Goal: Check status: Check status

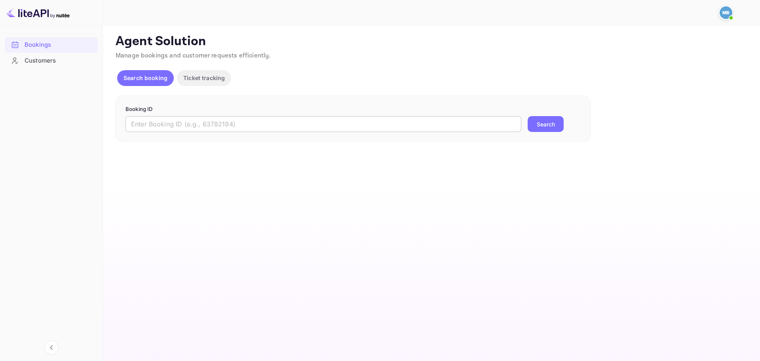
click at [180, 130] on input "text" at bounding box center [323, 124] width 396 height 16
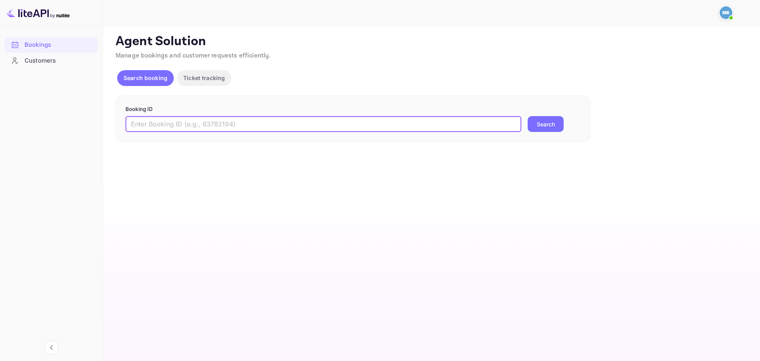
paste input "fZqQF0Uhu"
type input "fZqQF0Uhu"
click at [548, 122] on button "Search" at bounding box center [546, 124] width 36 height 16
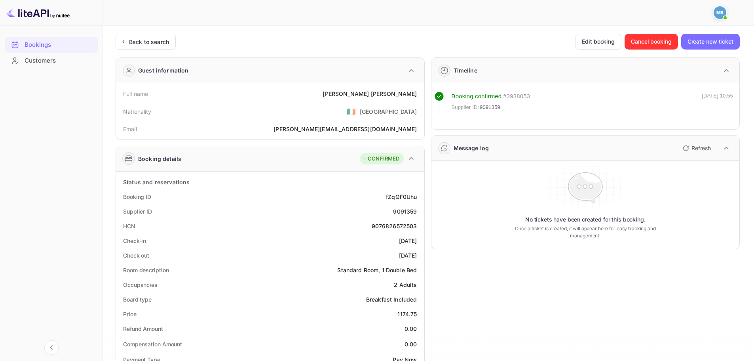
click at [407, 213] on div "9091359" at bounding box center [405, 211] width 24 height 8
copy div "9091359"
click at [408, 209] on div "9091359" at bounding box center [405, 211] width 24 height 8
click at [408, 214] on div "9091359" at bounding box center [405, 211] width 24 height 8
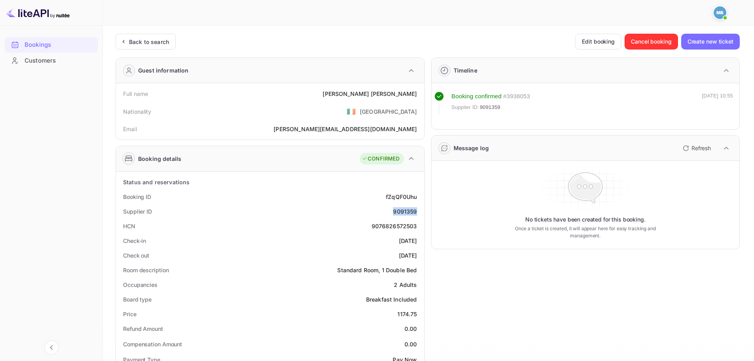
click at [408, 214] on div "9091359" at bounding box center [405, 211] width 24 height 8
copy div "9091359"
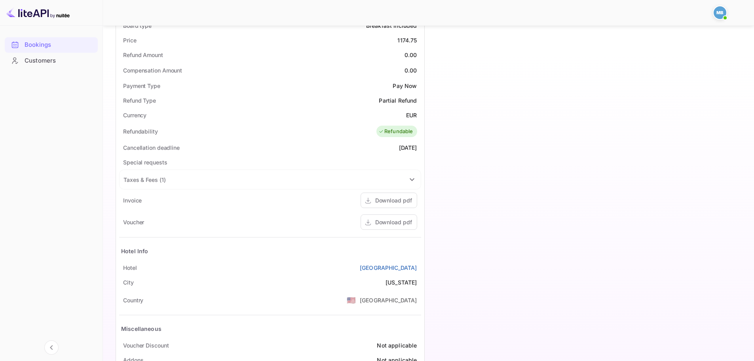
scroll to position [277, 0]
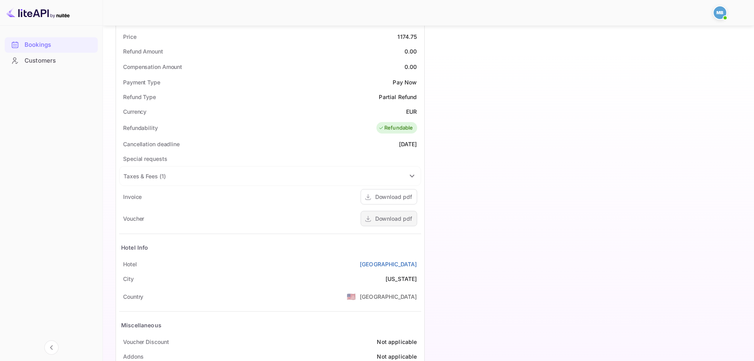
click at [390, 220] on div "Download pdf" at bounding box center [393, 218] width 37 height 8
